Goal: Information Seeking & Learning: Learn about a topic

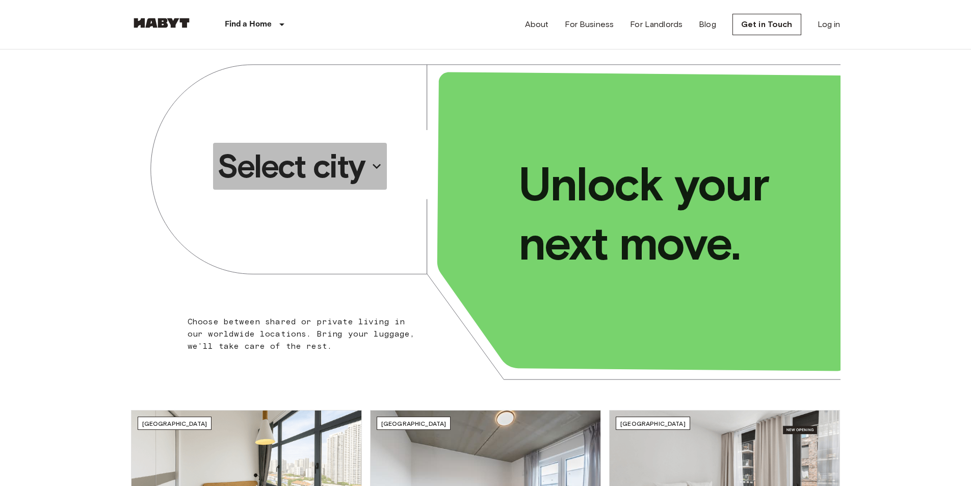
click at [341, 171] on p "Select city" at bounding box center [291, 166] width 148 height 41
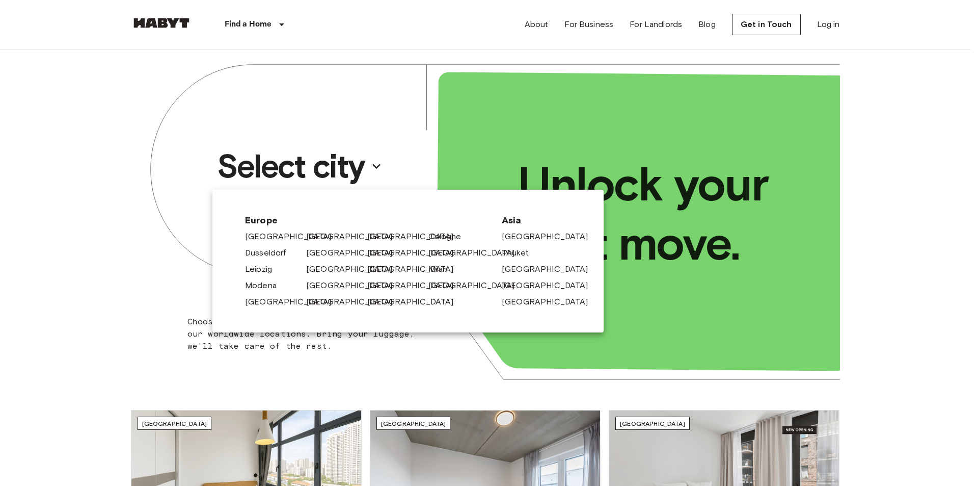
drag, startPoint x: 318, startPoint y: 251, endPoint x: 330, endPoint y: 244, distance: 13.7
click at [318, 251] on link "[GEOGRAPHIC_DATA]" at bounding box center [354, 253] width 97 height 12
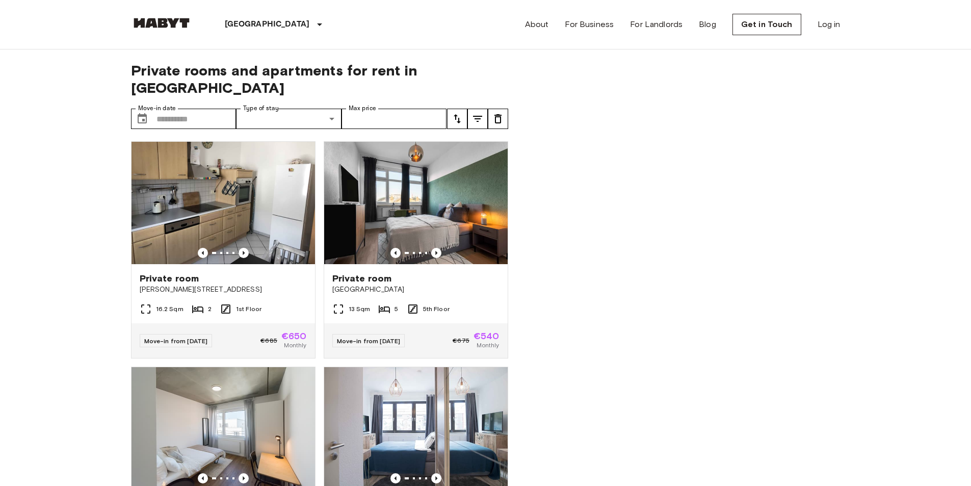
click at [162, 21] on img at bounding box center [161, 23] width 61 height 10
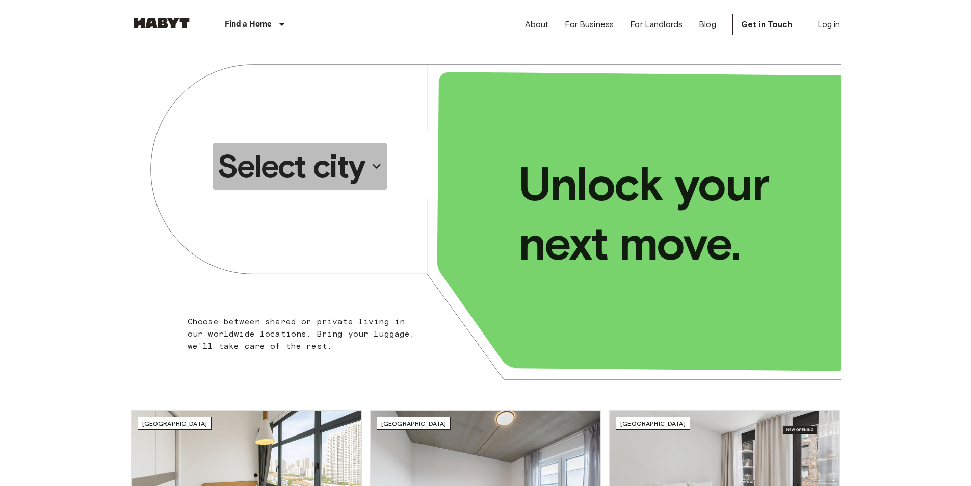
click at [338, 169] on p "Select city" at bounding box center [291, 166] width 148 height 41
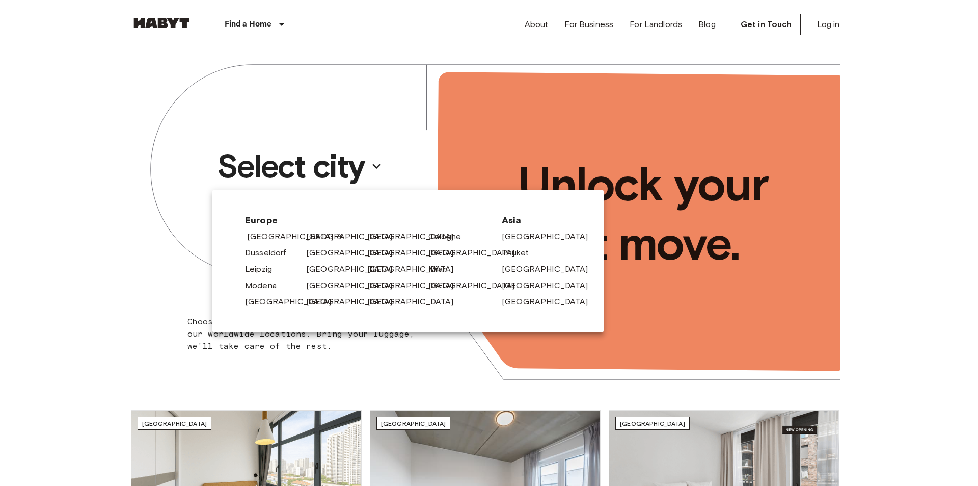
click at [266, 236] on link "[GEOGRAPHIC_DATA]" at bounding box center [295, 236] width 97 height 12
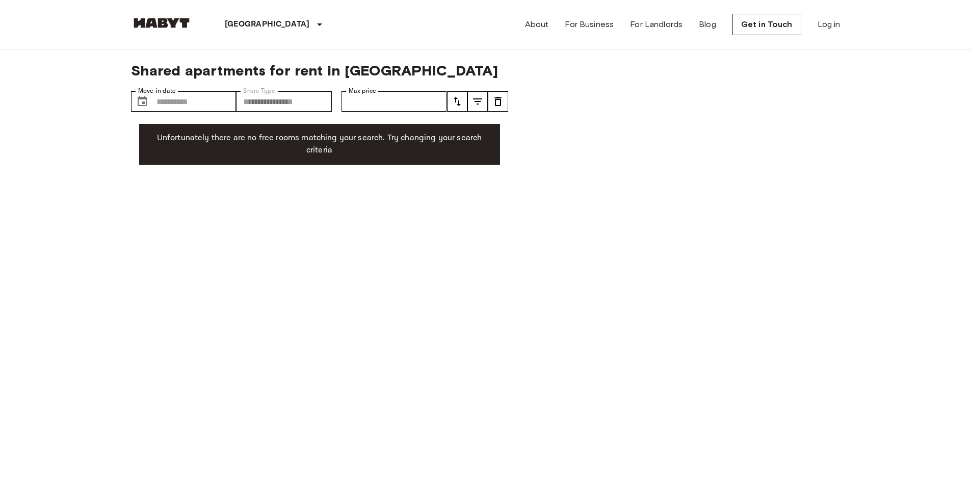
click at [165, 21] on img at bounding box center [161, 23] width 61 height 10
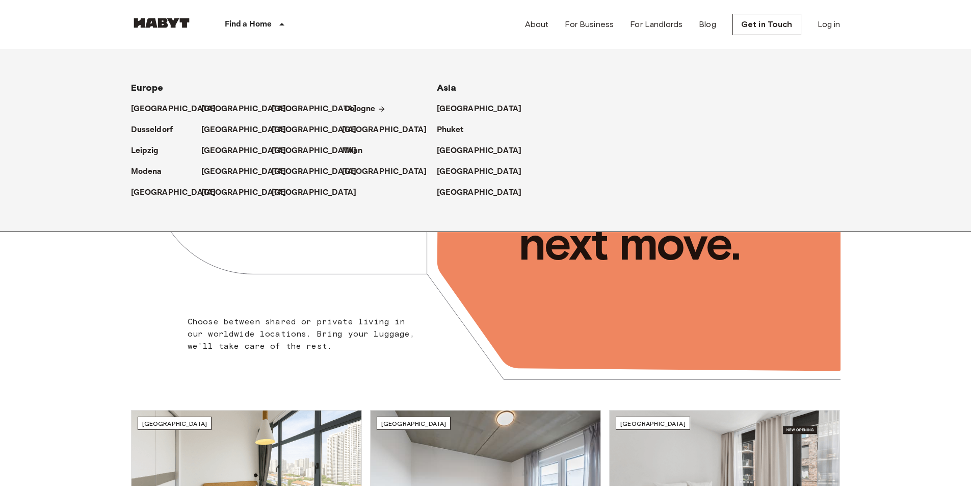
click at [362, 109] on p "Cologne" at bounding box center [360, 109] width 32 height 12
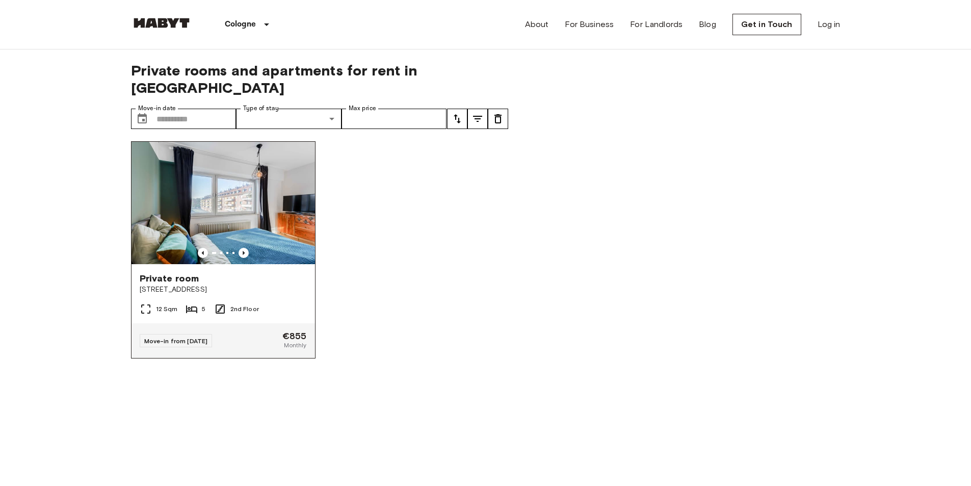
click at [239, 163] on img at bounding box center [222, 203] width 183 height 122
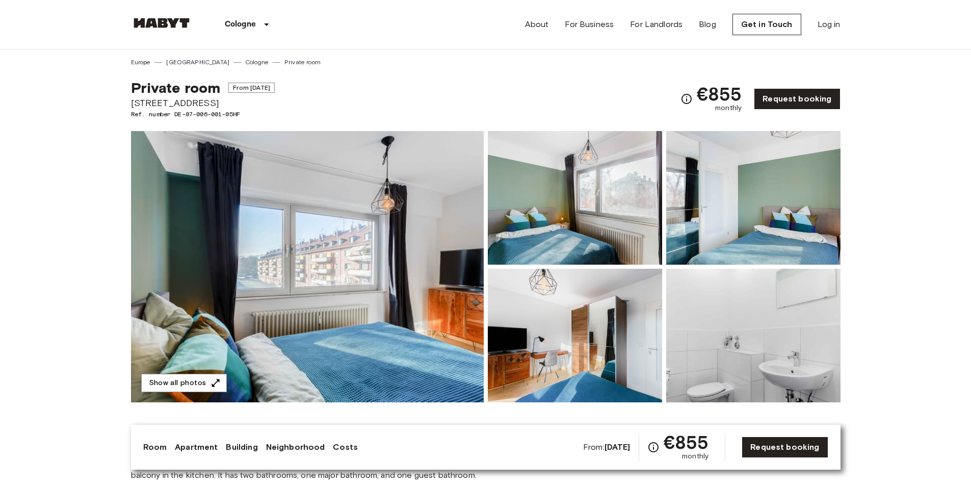
scroll to position [306, 0]
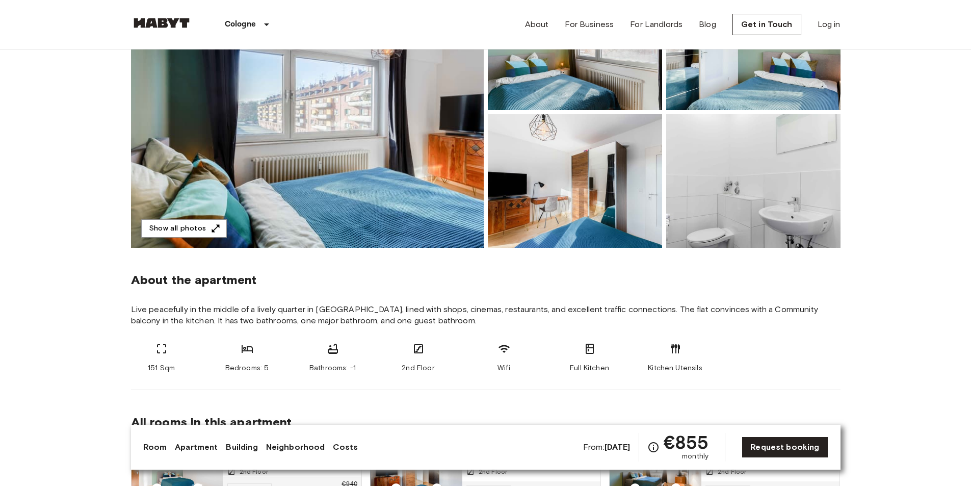
scroll to position [153, 0]
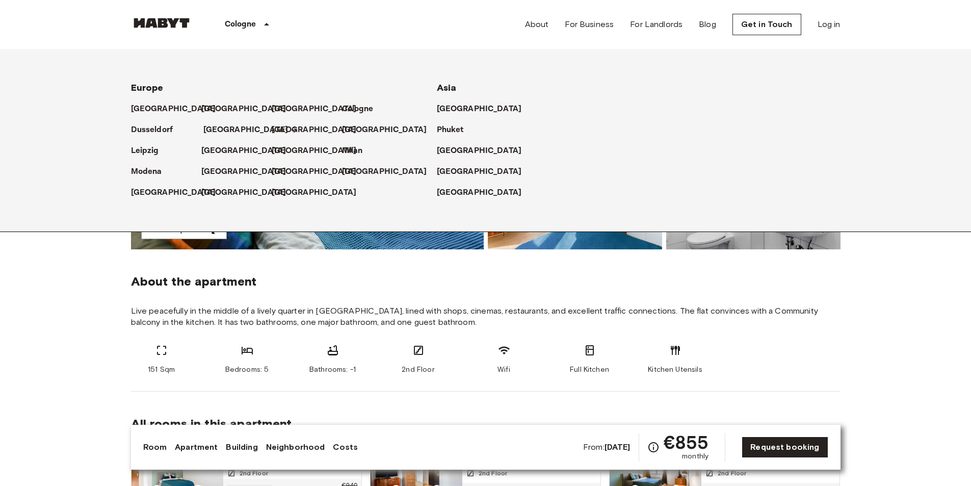
click at [220, 127] on p "[GEOGRAPHIC_DATA]" at bounding box center [245, 130] width 85 height 12
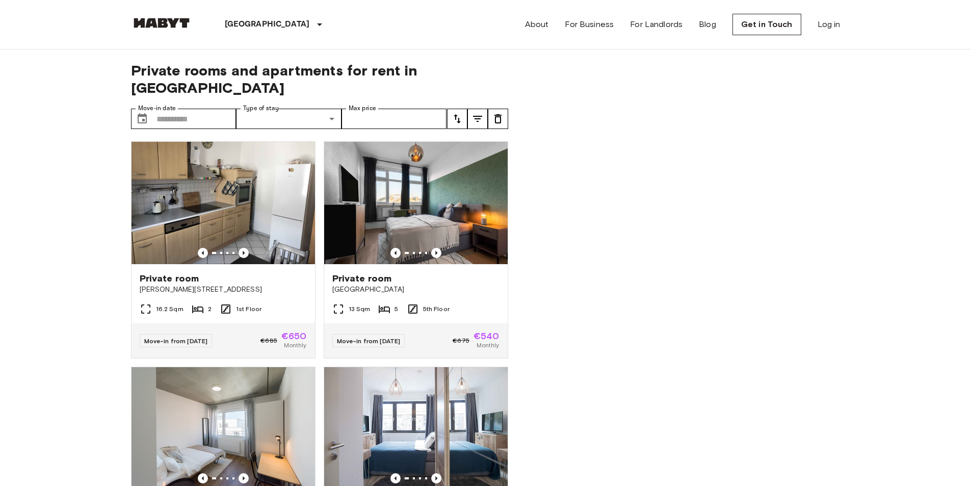
click at [156, 20] on img at bounding box center [161, 23] width 61 height 10
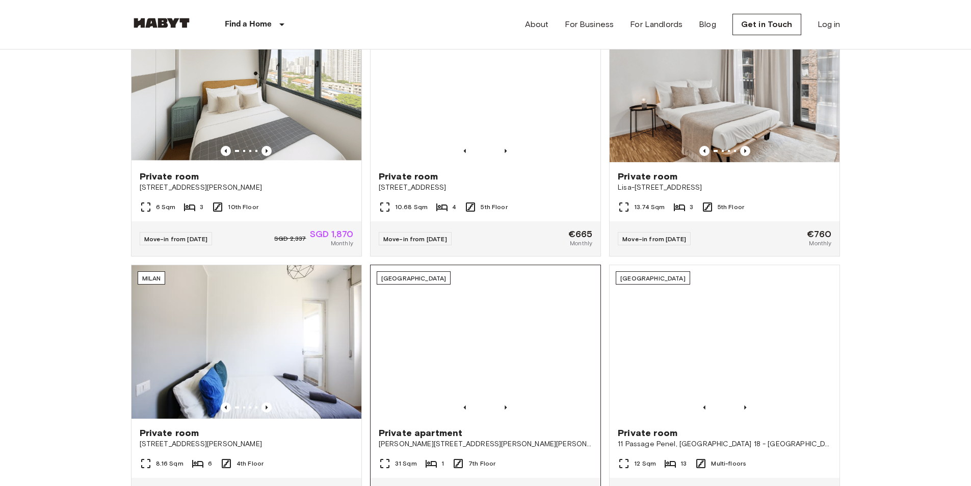
scroll to position [510, 0]
